Goal: Transaction & Acquisition: Purchase product/service

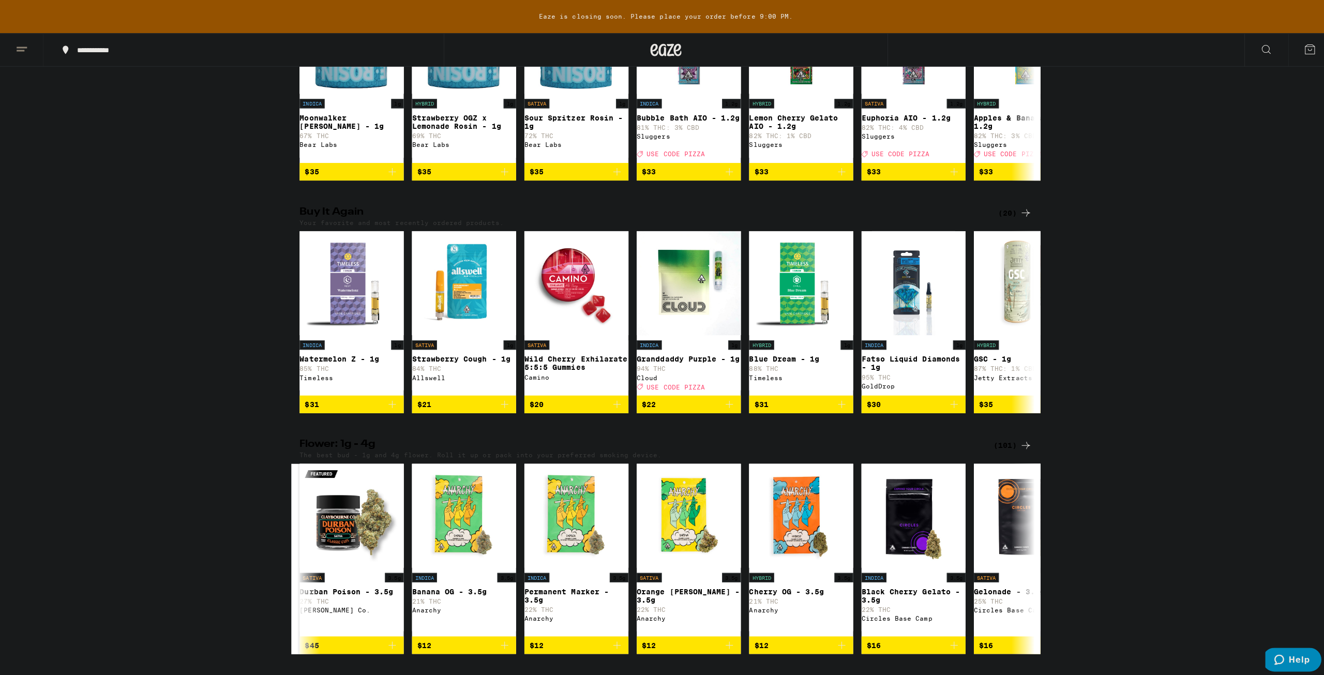
scroll to position [465, 0]
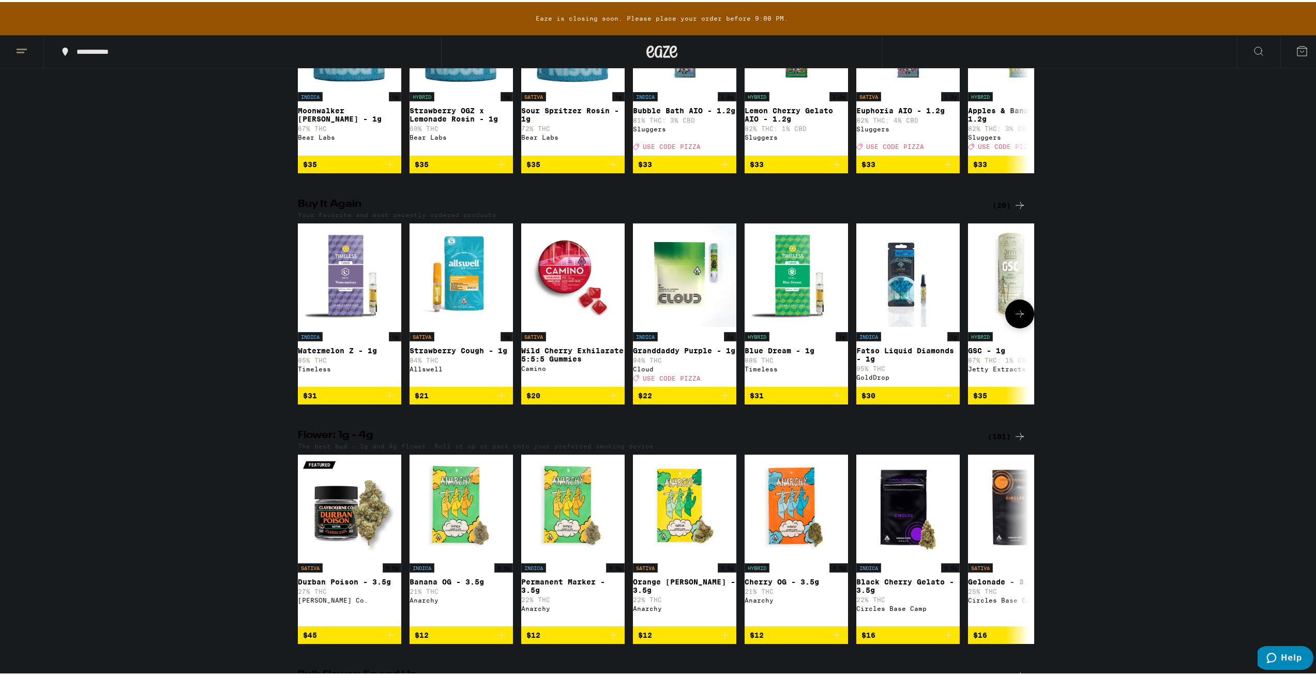
click at [386, 397] on icon "Add to bag" at bounding box center [389, 393] width 7 height 7
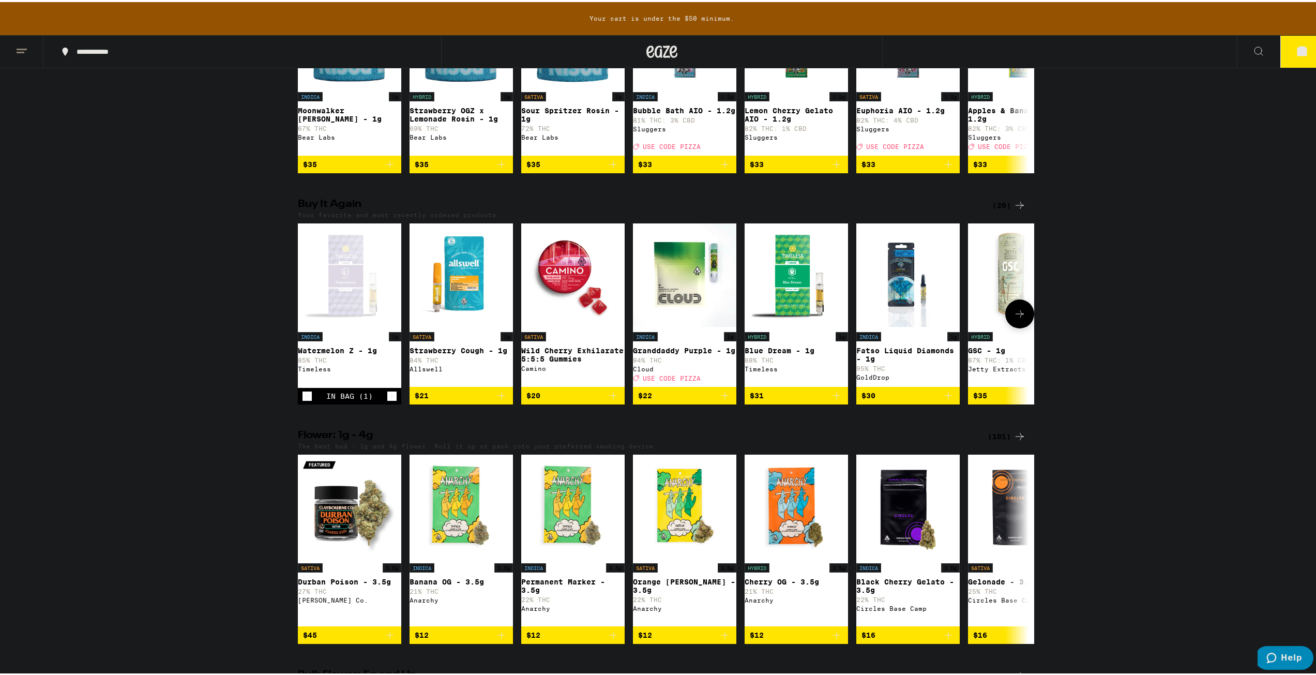
click at [832, 400] on icon "Add to bag" at bounding box center [836, 393] width 12 height 12
click at [389, 400] on icon "Increment" at bounding box center [391, 394] width 9 height 12
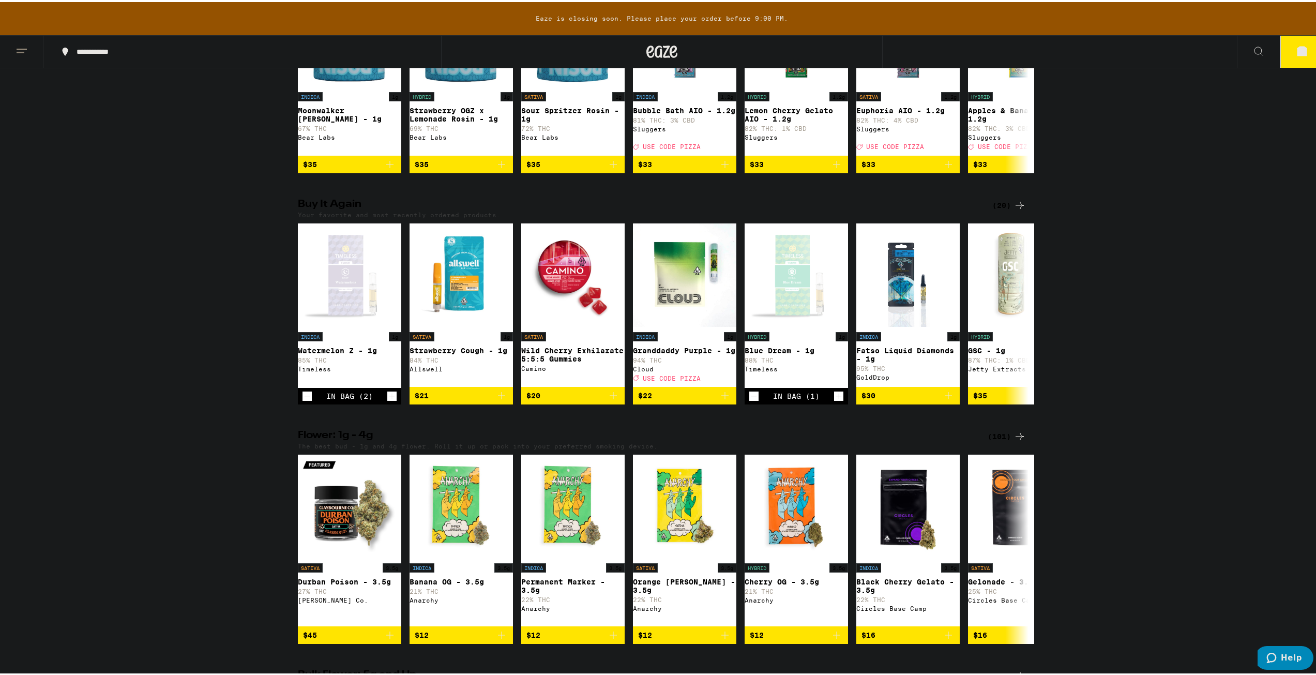
click at [1291, 63] on button "3" at bounding box center [1301, 50] width 43 height 32
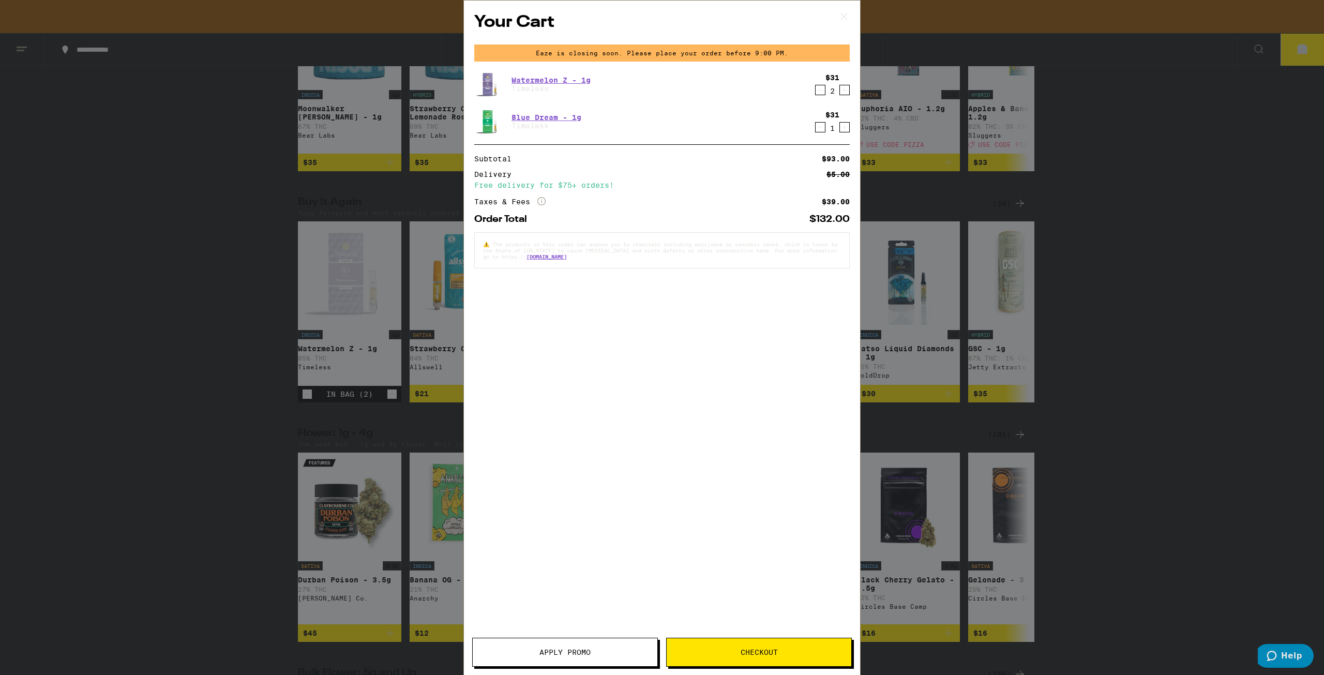
click at [764, 650] on span "Checkout" at bounding box center [758, 651] width 37 height 7
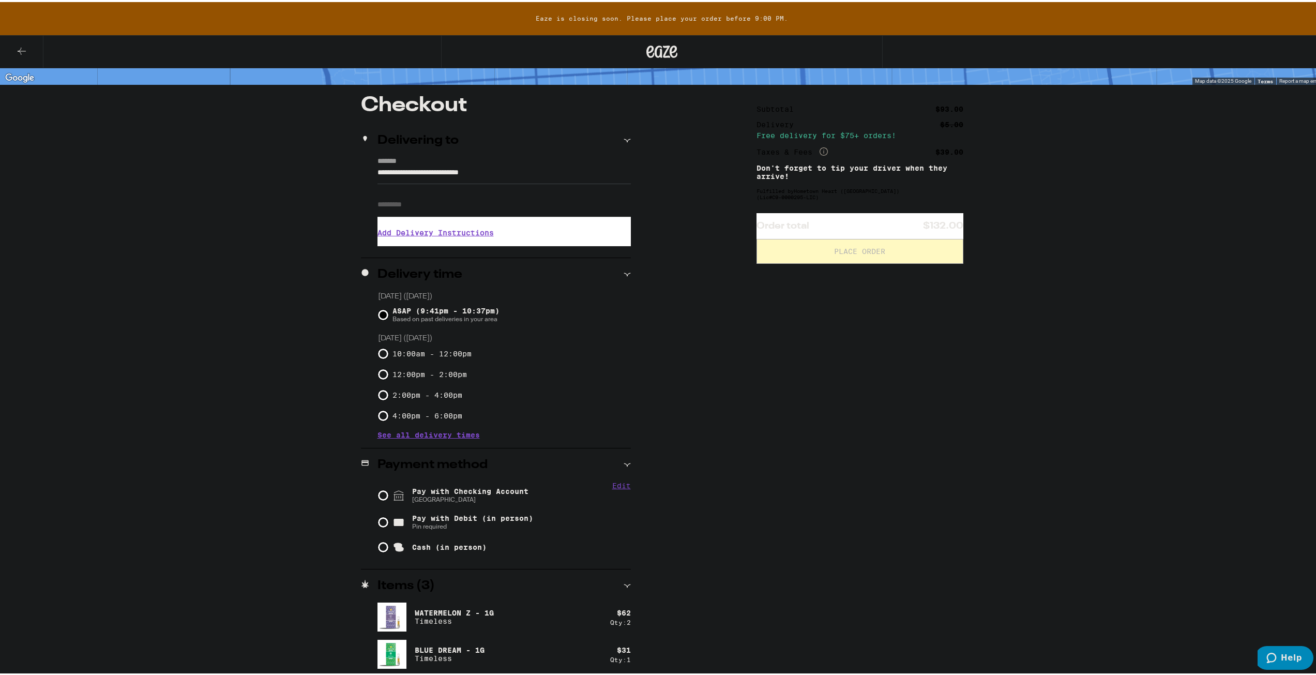
scroll to position [66, 0]
click at [525, 495] on div "Pay with Checking Account CHASE COLLEGE" at bounding box center [504, 492] width 253 height 27
click at [378, 491] on input "Pay with Checking Account CHASE COLLEGE" at bounding box center [383, 493] width 10 height 10
radio input "true"
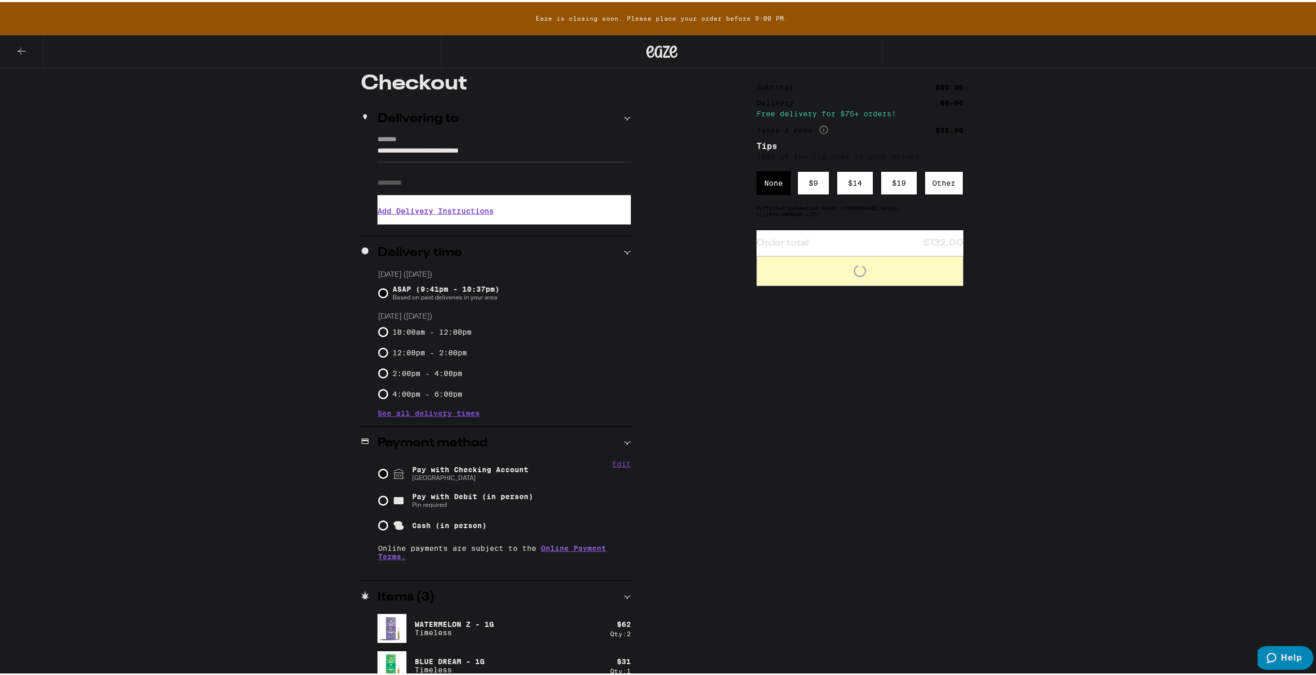
scroll to position [99, 0]
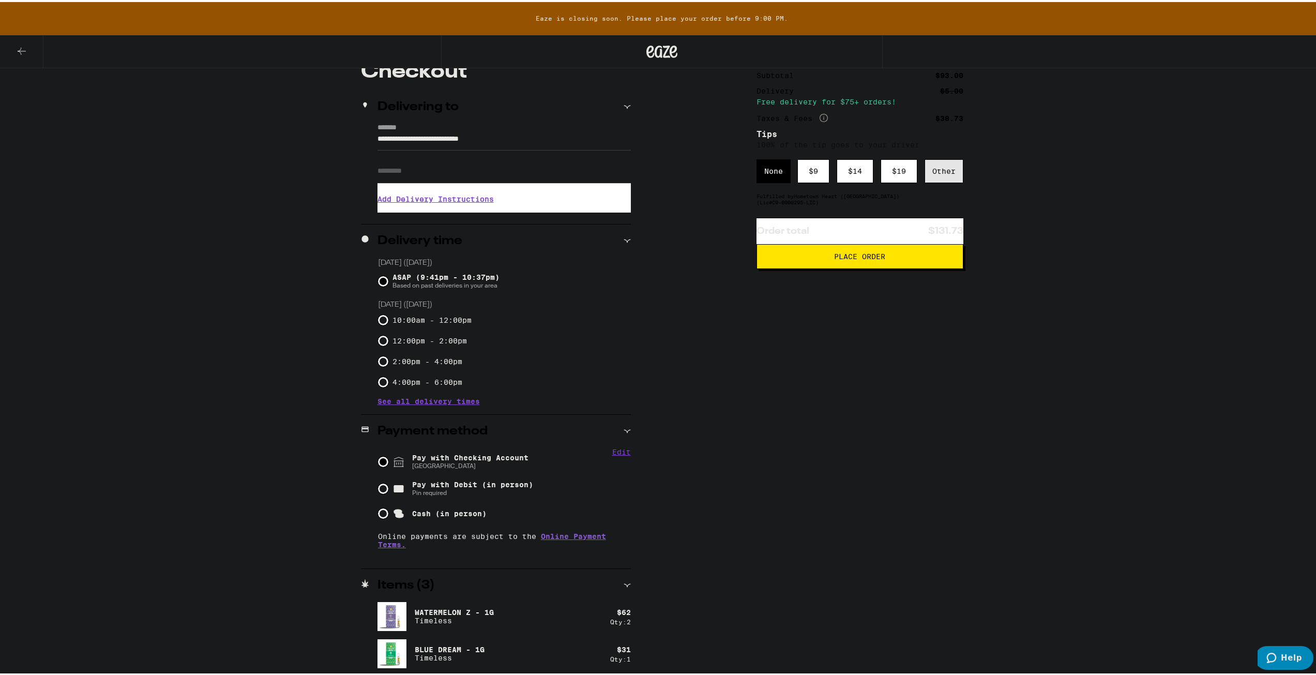
click at [932, 173] on div "Other" at bounding box center [944, 169] width 39 height 24
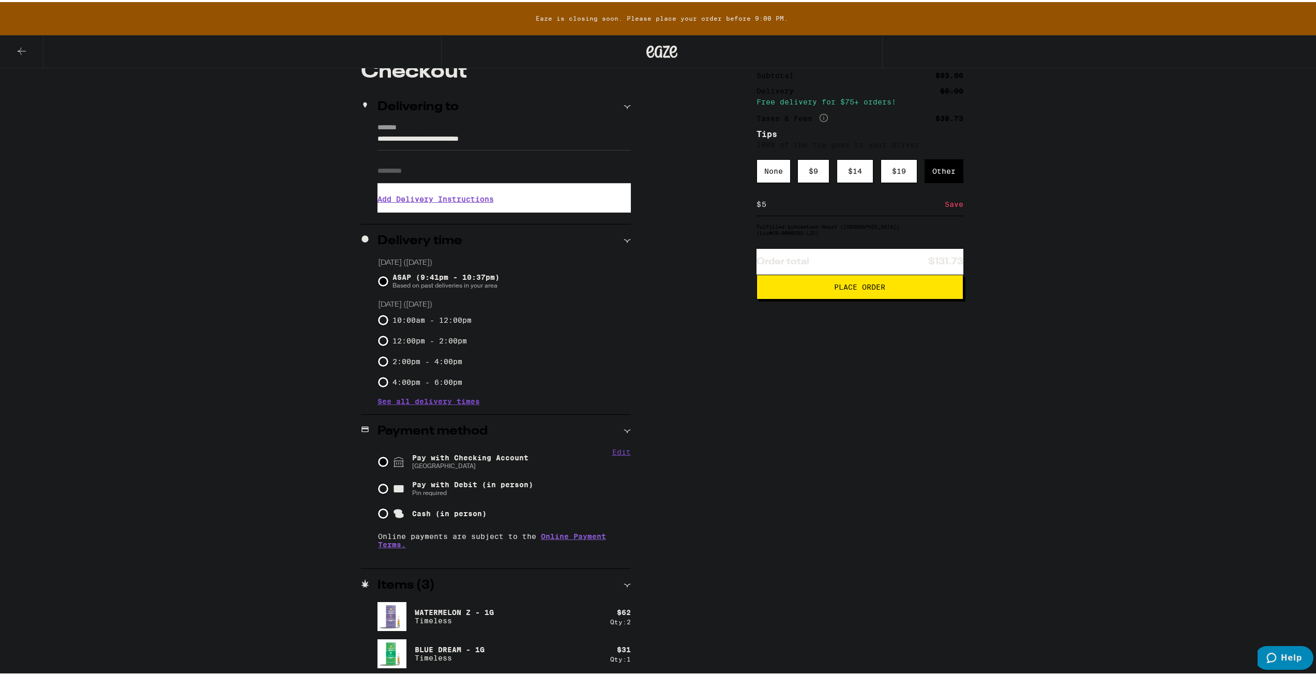
type input "5"
click at [834, 287] on span "Place Order" at bounding box center [859, 284] width 51 height 7
click at [494, 179] on input "Apt/Suite" at bounding box center [503, 169] width 253 height 25
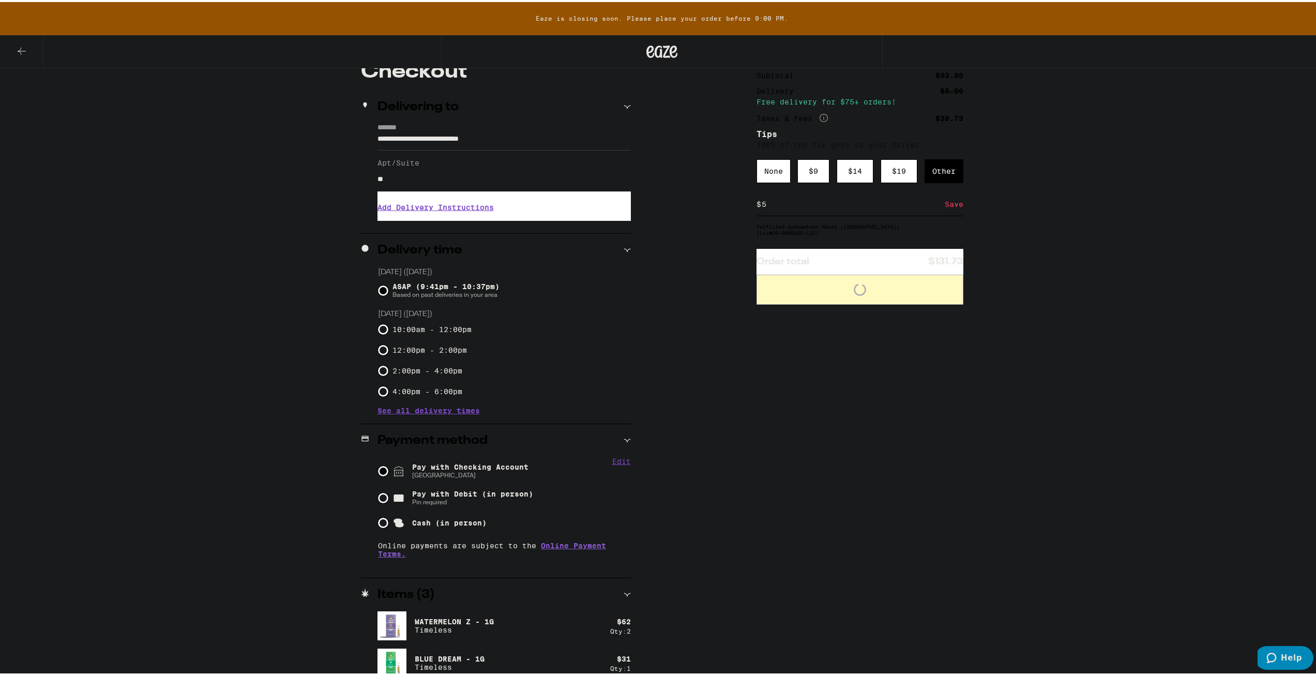
type input "***"
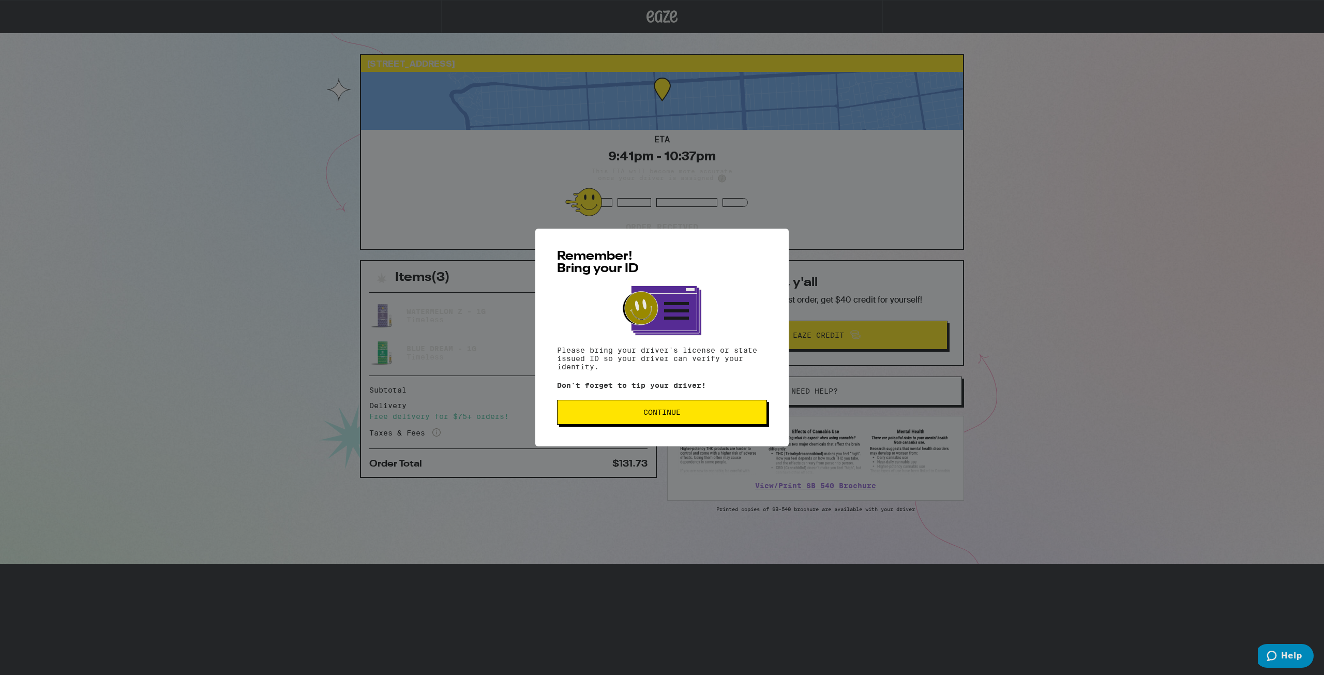
click at [593, 423] on button "Continue" at bounding box center [662, 412] width 210 height 25
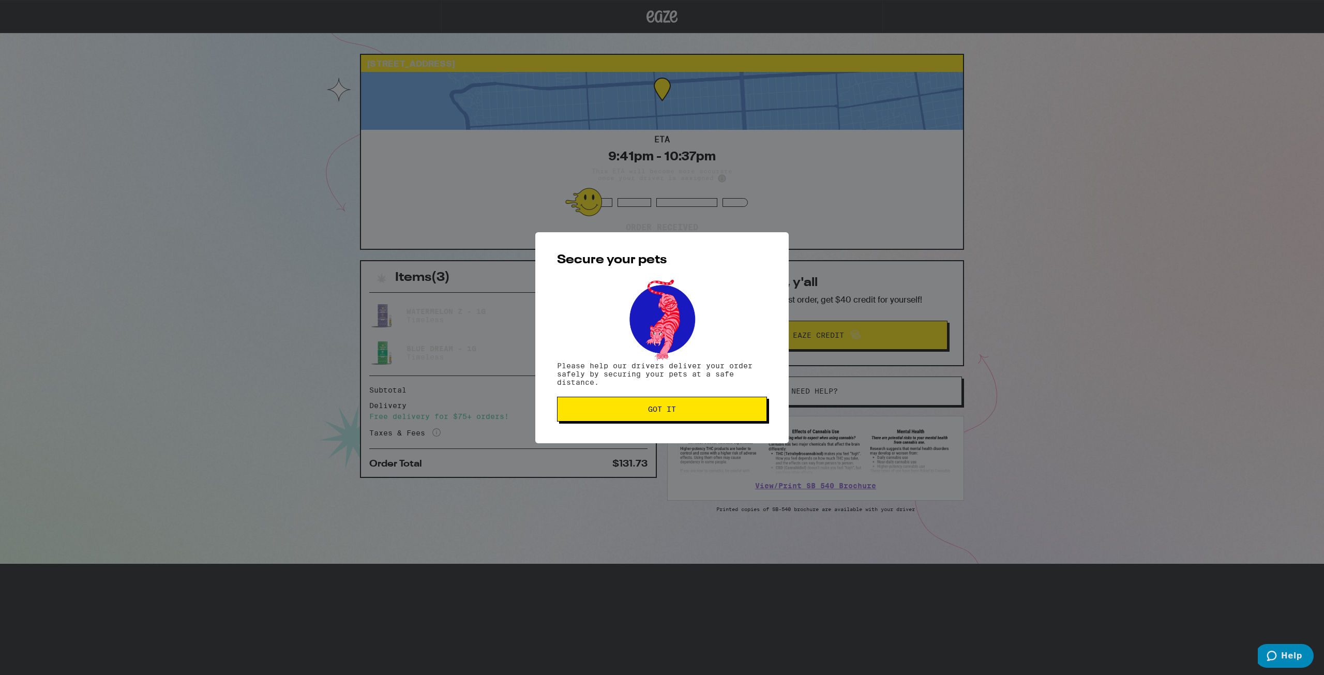
drag, startPoint x: 604, startPoint y: 406, endPoint x: 605, endPoint y: 401, distance: 5.3
click at [605, 401] on button "Got it" at bounding box center [662, 409] width 210 height 25
